Goal: Task Accomplishment & Management: Complete application form

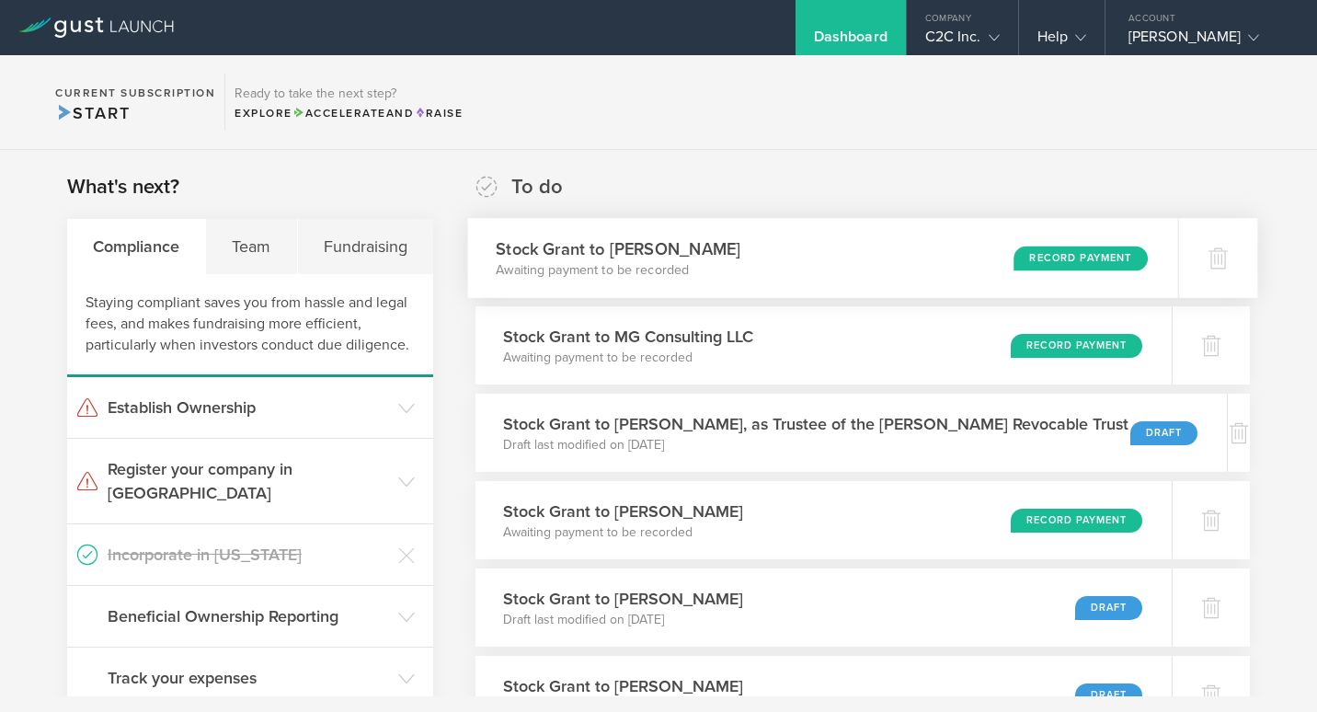
click at [751, 259] on div "Stock Grant to Danielle Gilbert Awaiting payment to be recorded Record Payment" at bounding box center [823, 258] width 710 height 80
click at [851, 437] on p "Draft last modified on Aug 20, 2025" at bounding box center [815, 445] width 638 height 18
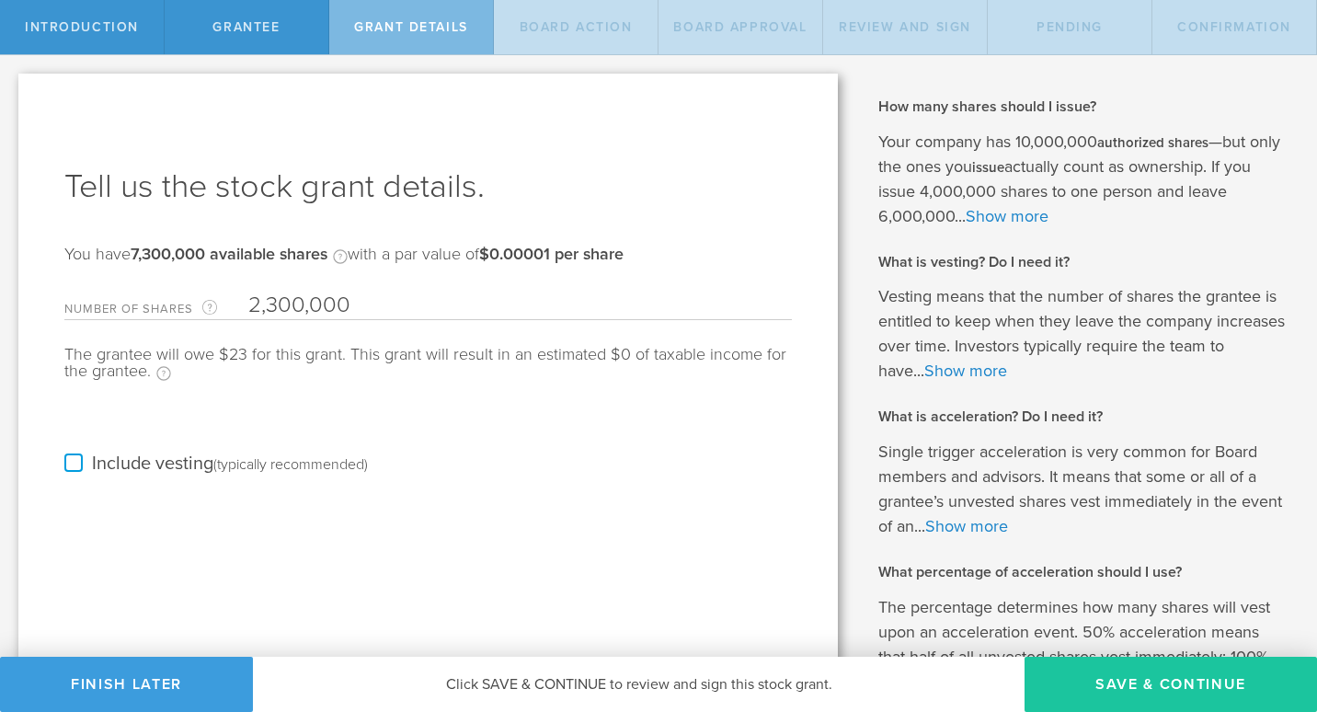
click at [1124, 684] on button "Save & Continue" at bounding box center [1171, 684] width 293 height 55
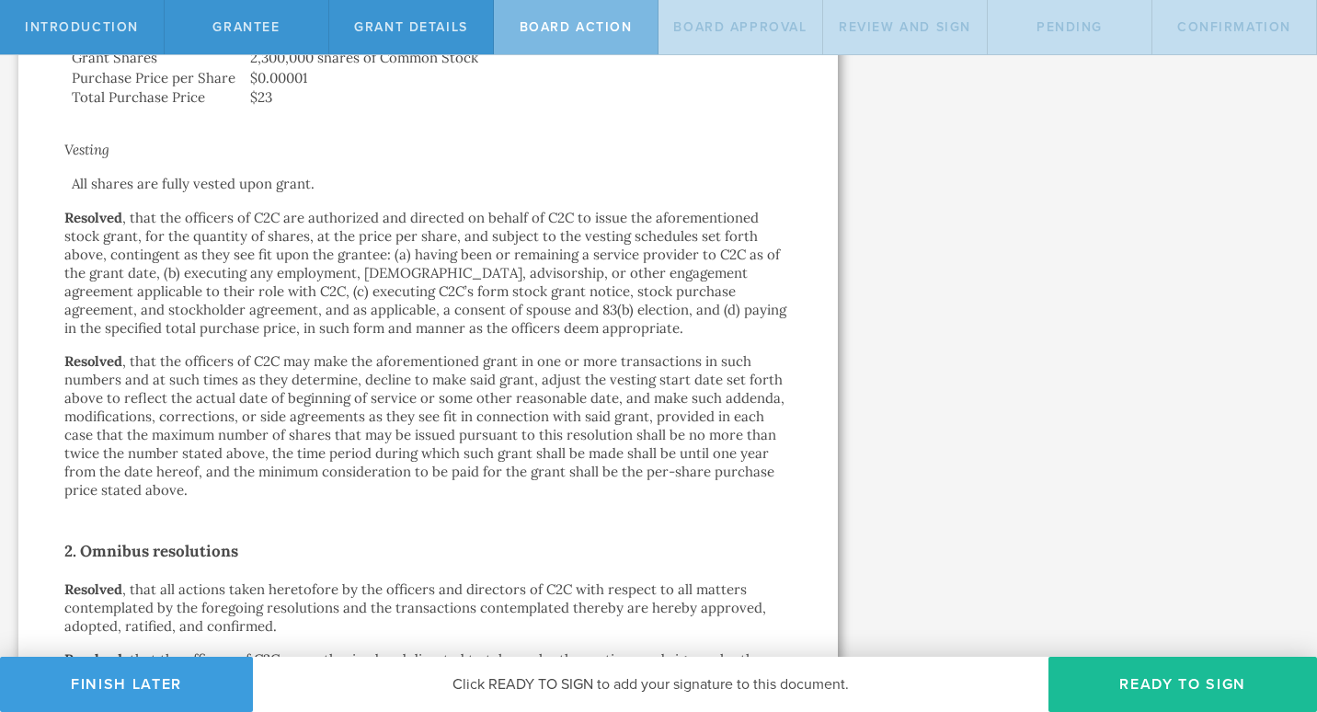
scroll to position [957, 0]
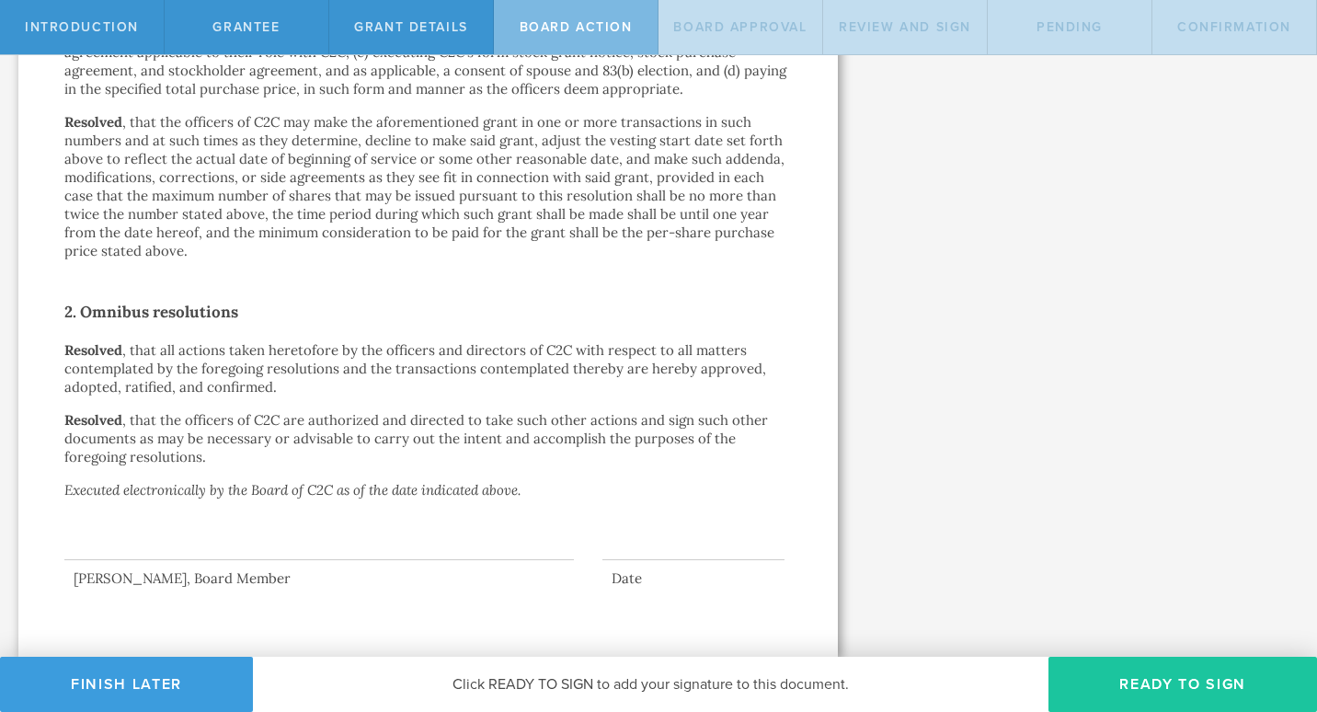
click at [1158, 695] on button "Ready to Sign" at bounding box center [1183, 684] width 269 height 55
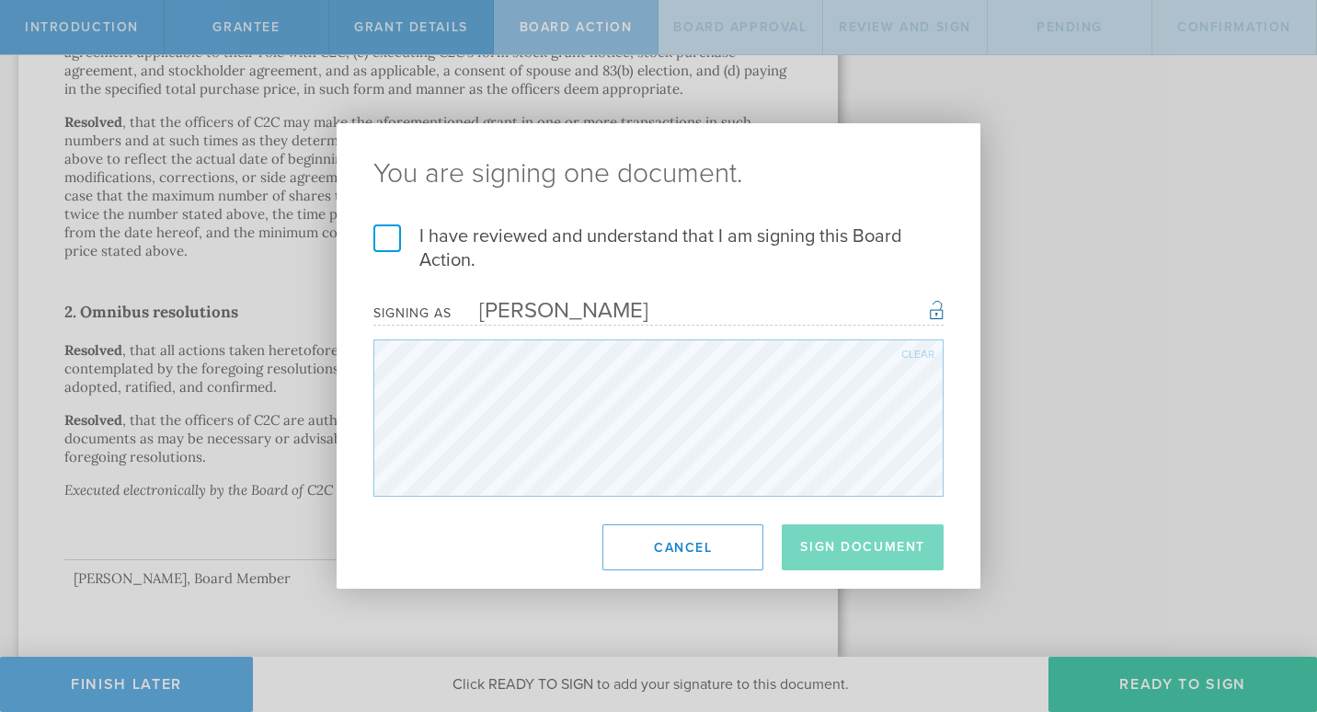
click at [393, 234] on label "I have reviewed and understand that I am signing this Board Action." at bounding box center [658, 248] width 570 height 48
click at [0, 0] on input "I have reviewed and understand that I am signing this Board Action." at bounding box center [0, 0] width 0 height 0
click at [856, 555] on button "Sign Document" at bounding box center [863, 547] width 162 height 46
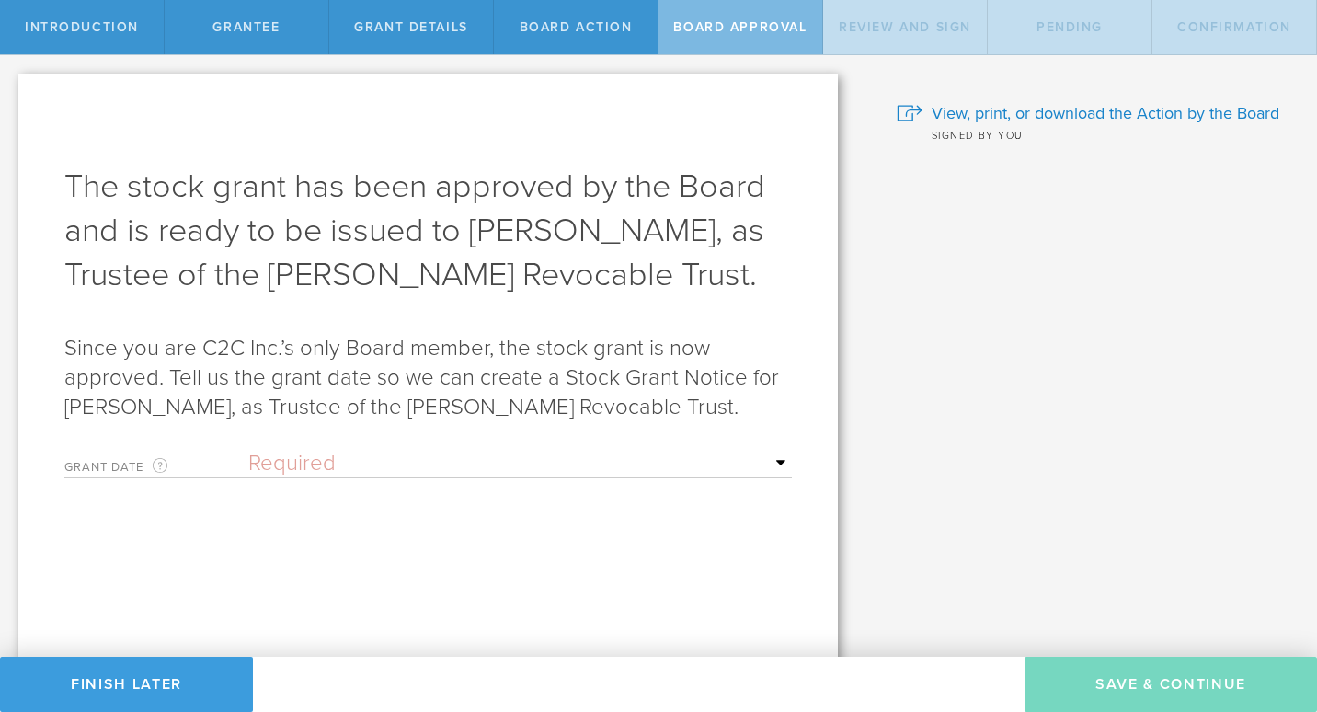
click at [602, 458] on select "Required Upon grantee's signature A specific date" at bounding box center [520, 464] width 544 height 28
select select "uponGranteeSignature"
click at [248, 450] on select "Required Upon grantee's signature A specific date" at bounding box center [520, 464] width 544 height 28
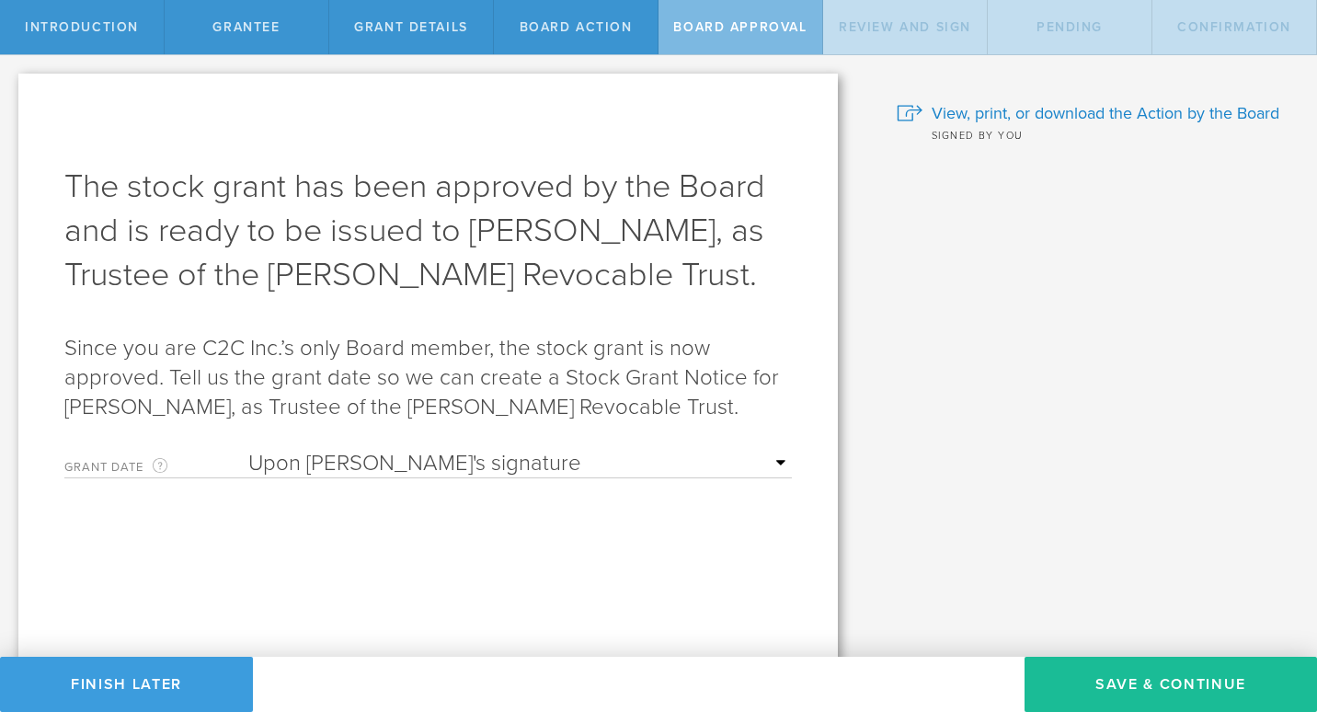
drag, startPoint x: 1143, startPoint y: 681, endPoint x: 868, endPoint y: 487, distance: 335.9
click at [868, 487] on div "Why is spousal consent required for a stock grant? In the case of a marital eve…" at bounding box center [1086, 406] width 461 height 702
click at [994, 112] on span "View, print, or download the Action by the Board" at bounding box center [1106, 113] width 348 height 24
click at [1120, 683] on button "Save & Continue" at bounding box center [1171, 684] width 293 height 55
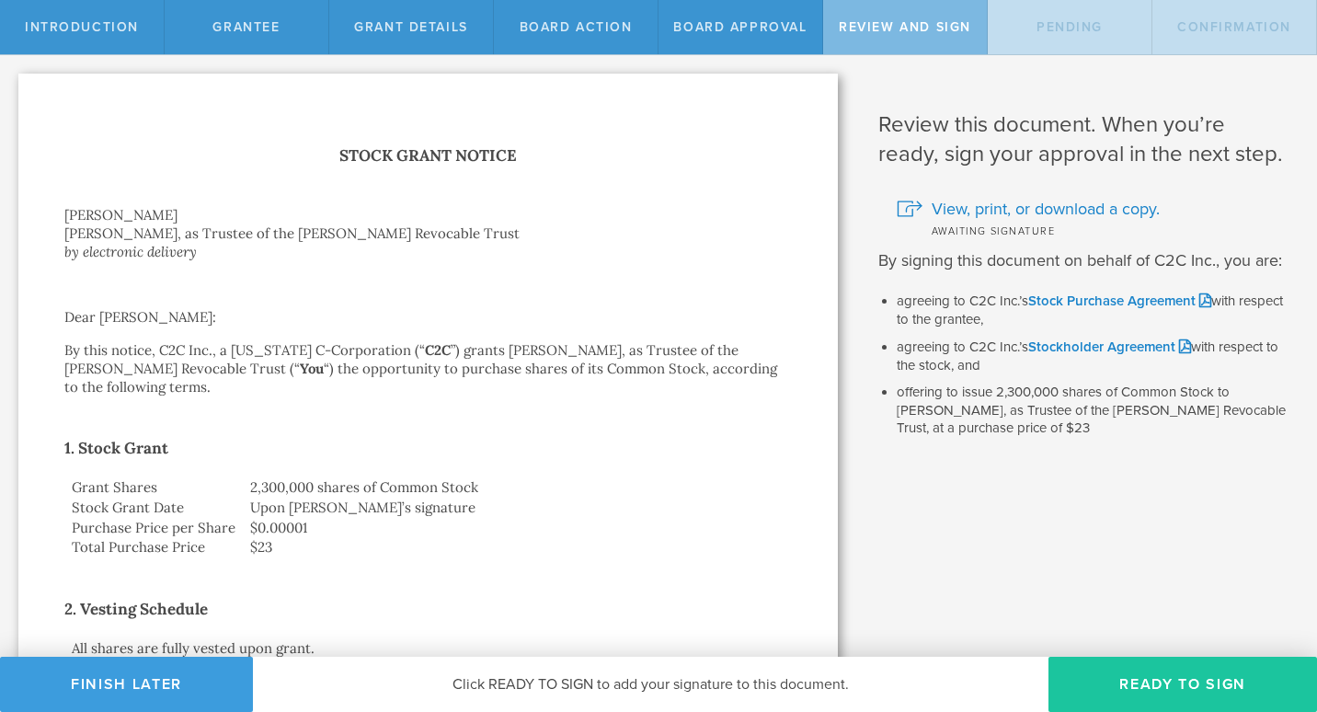
click at [1190, 681] on button "Ready to Sign" at bounding box center [1183, 684] width 269 height 55
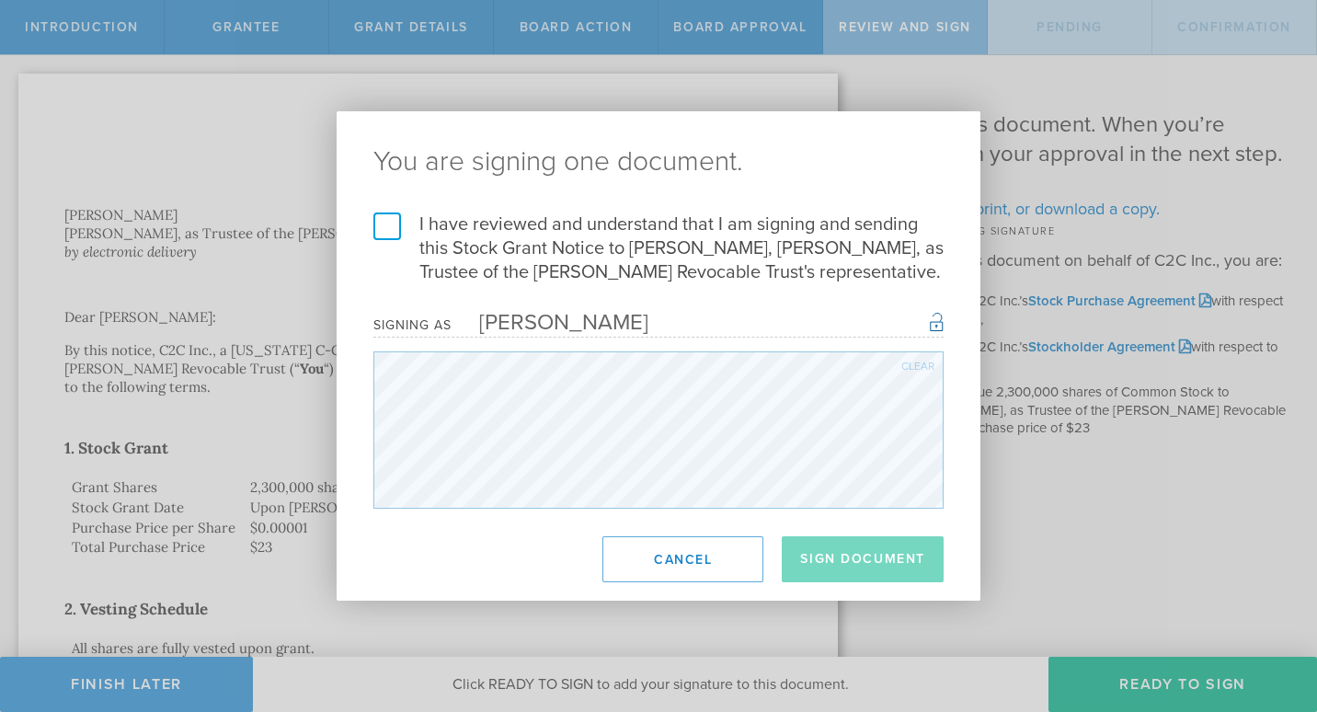
click at [386, 227] on label "I have reviewed and understand that I am signing and sending this Stock Grant N…" at bounding box center [658, 249] width 570 height 72
click at [0, 0] on input "I have reviewed and understand that I am signing and sending this Stock Grant N…" at bounding box center [0, 0] width 0 height 0
click at [858, 559] on button "Sign Document" at bounding box center [863, 559] width 162 height 46
